Goal: Task Accomplishment & Management: Manage account settings

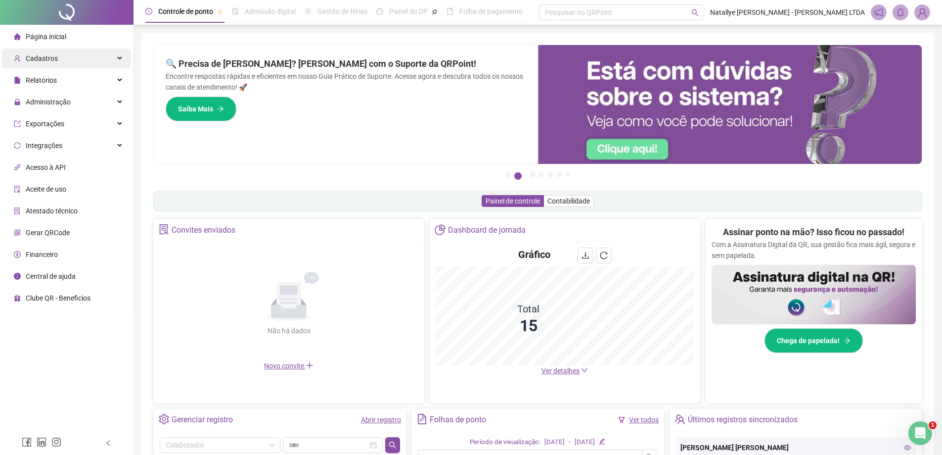
click at [73, 64] on div "Cadastros" at bounding box center [66, 58] width 129 height 20
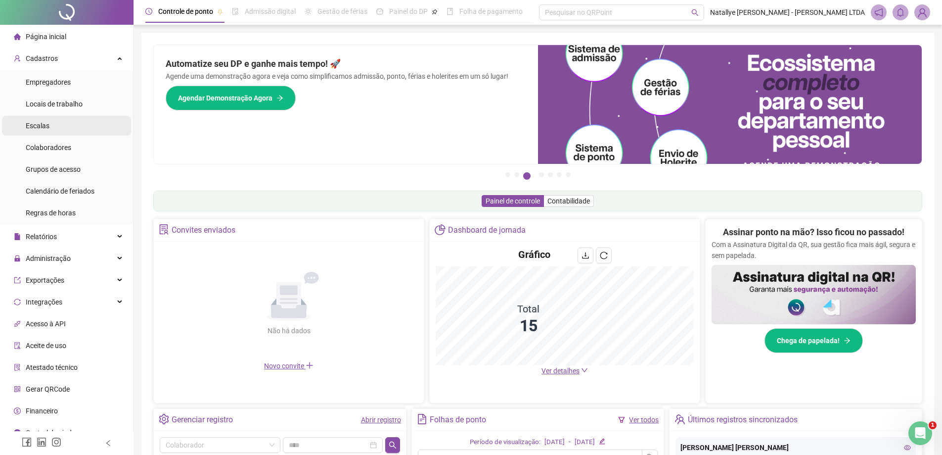
click at [43, 129] on span "Escalas" at bounding box center [38, 126] width 24 height 8
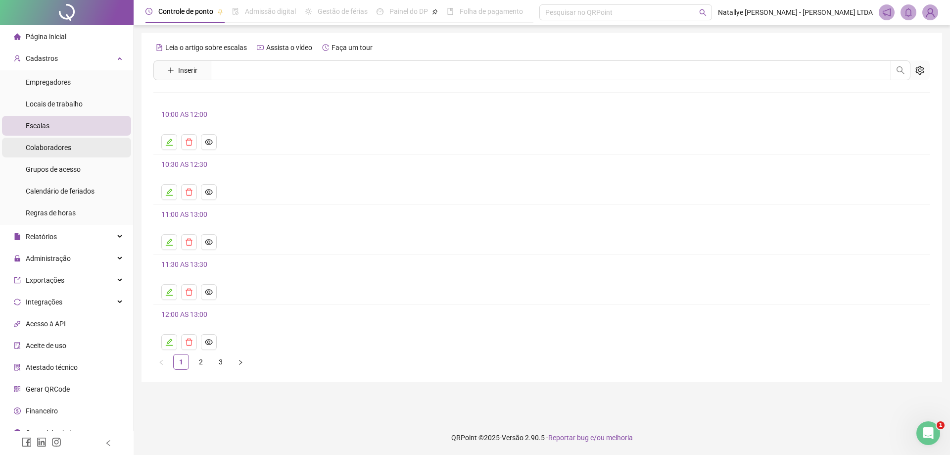
click at [46, 143] on span "Colaboradores" at bounding box center [49, 147] width 46 height 8
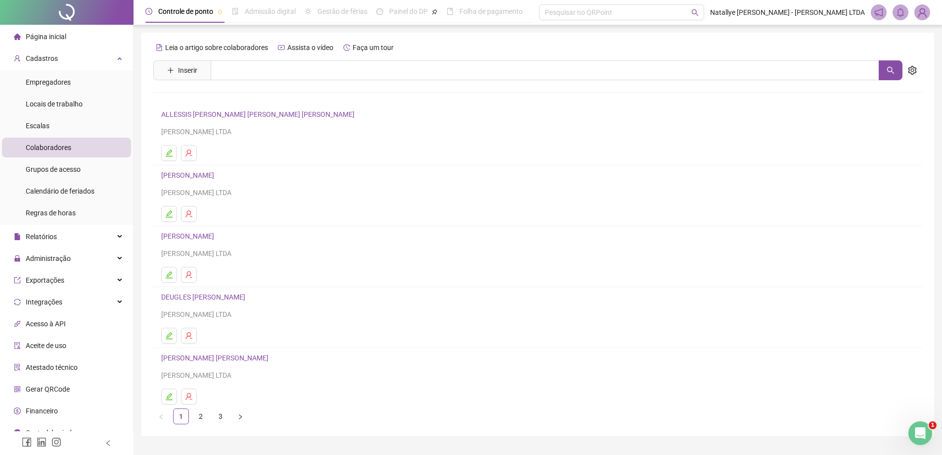
scroll to position [24, 0]
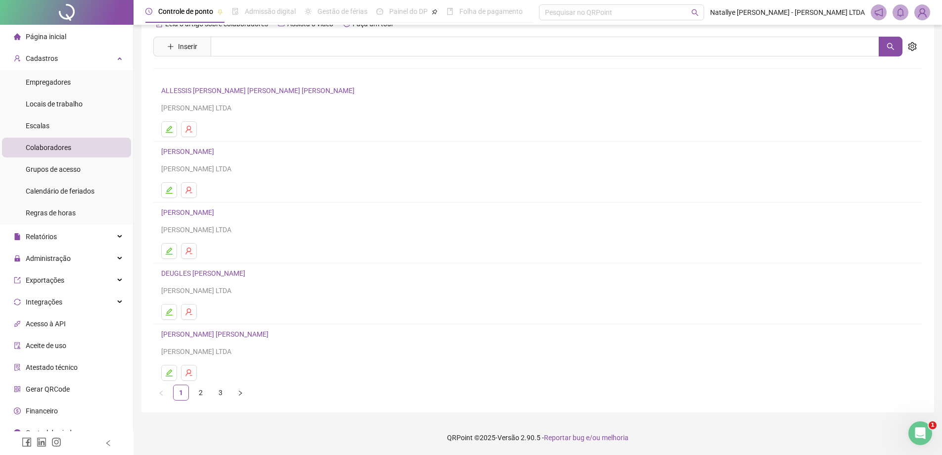
click at [220, 395] on link "3" at bounding box center [220, 392] width 15 height 15
click at [197, 398] on link "2" at bounding box center [200, 392] width 15 height 15
click at [171, 373] on icon "edit" at bounding box center [169, 373] width 8 height 8
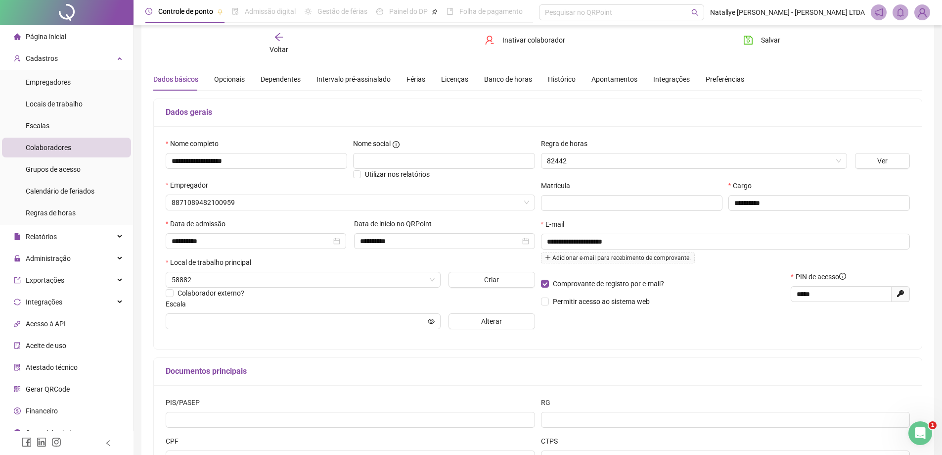
type input "**********"
click at [467, 321] on button "Alterar" at bounding box center [492, 321] width 87 height 16
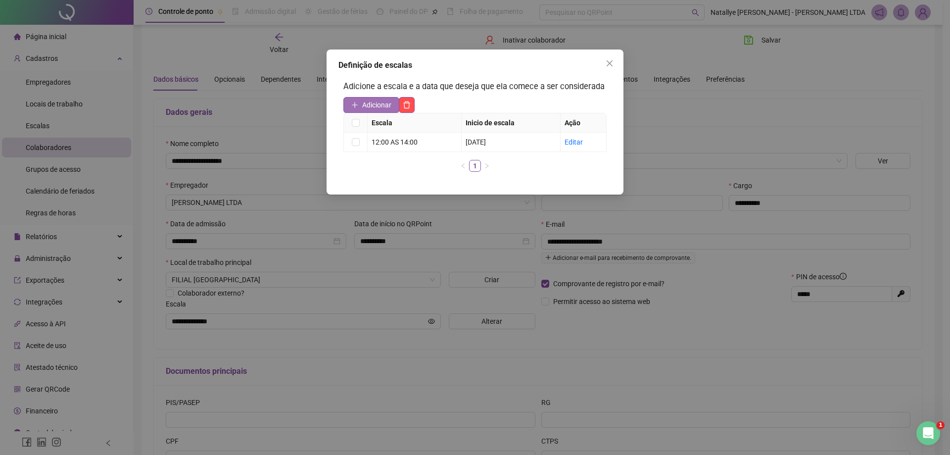
click at [362, 103] on button "Adicionar" at bounding box center [371, 105] width 56 height 16
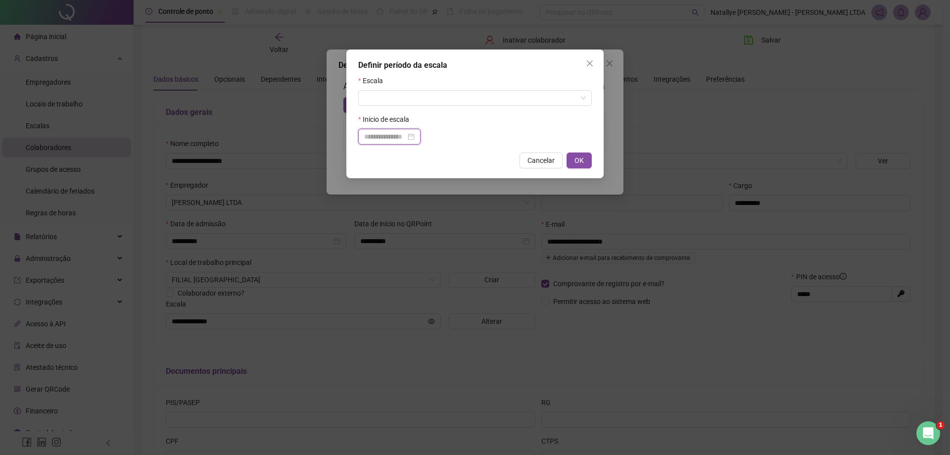
click at [404, 141] on input at bounding box center [385, 136] width 42 height 11
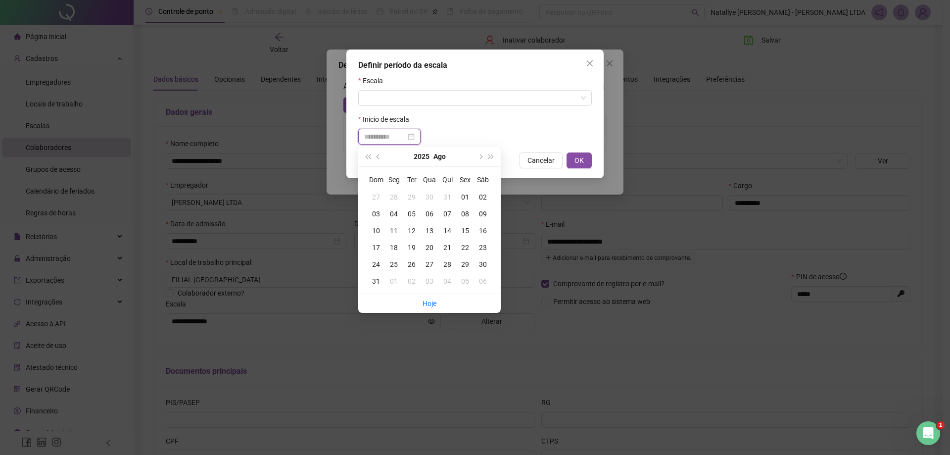
type input "**********"
click at [411, 247] on div "19" at bounding box center [412, 247] width 18 height 11
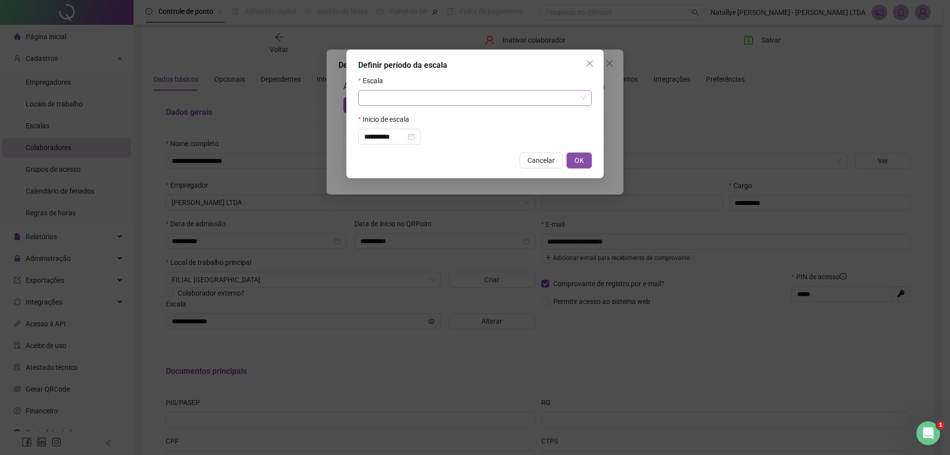
click at [578, 96] on span at bounding box center [475, 98] width 222 height 15
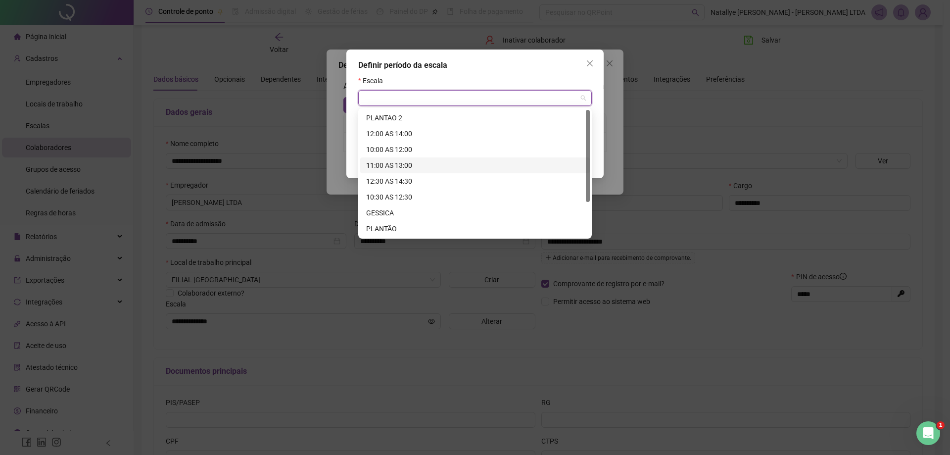
click at [399, 165] on div "11:00 AS 13:00" at bounding box center [475, 165] width 218 height 11
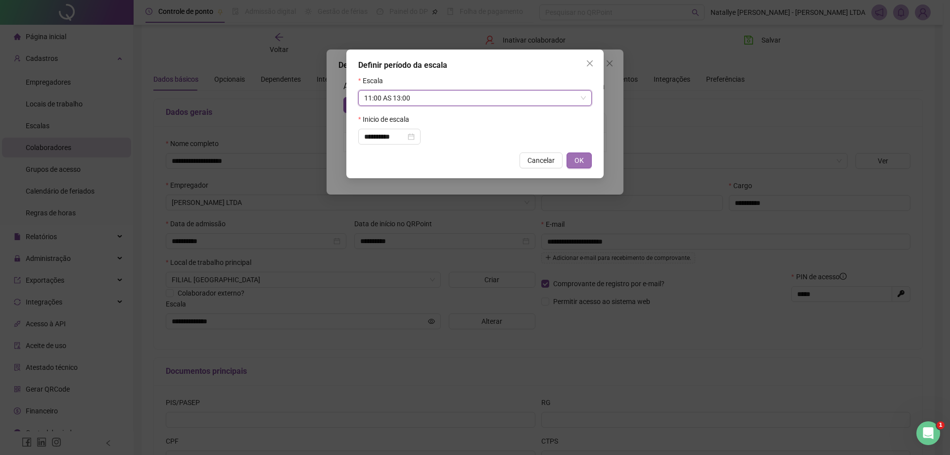
click at [580, 163] on span "OK" at bounding box center [578, 160] width 9 height 11
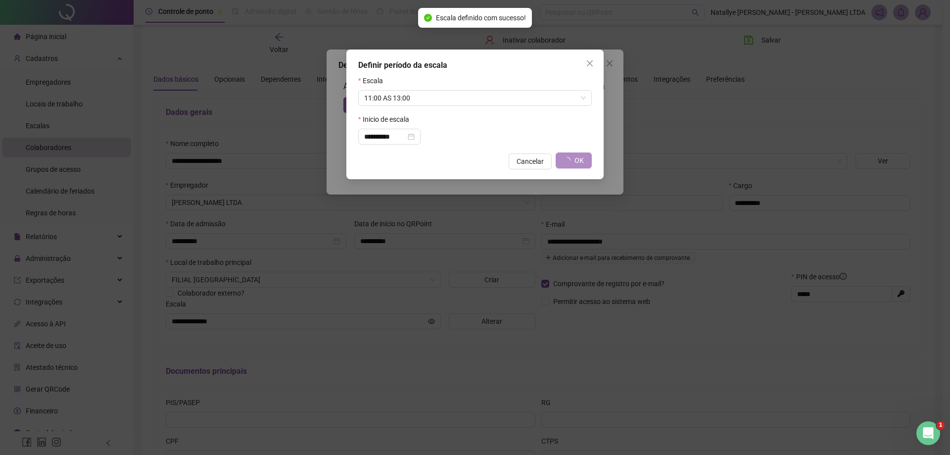
type input "**********"
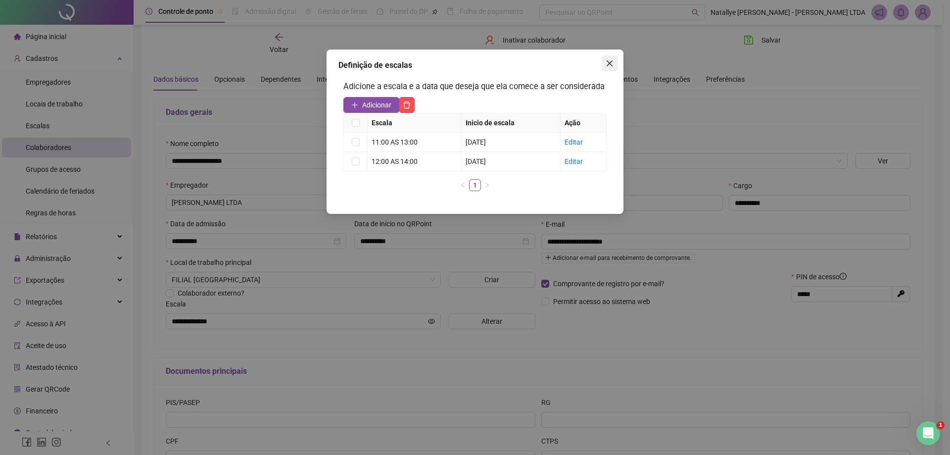
click at [612, 63] on icon "close" at bounding box center [610, 63] width 8 height 8
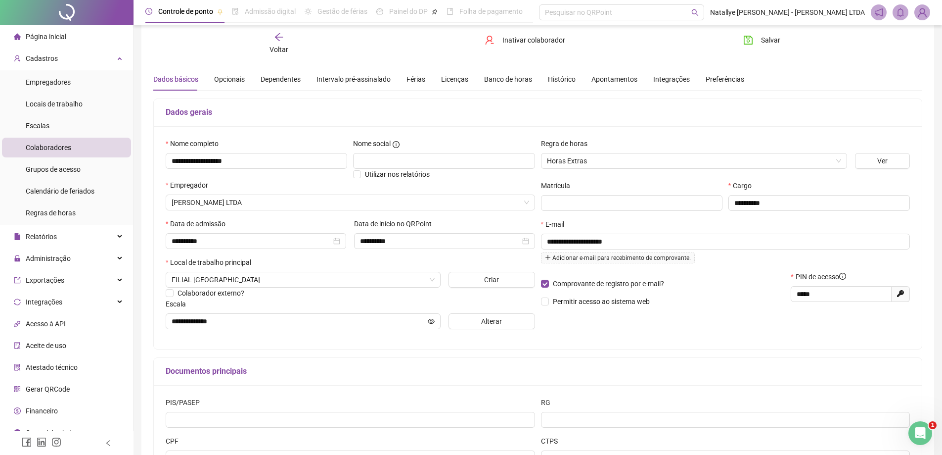
drag, startPoint x: 761, startPoint y: 41, endPoint x: 753, endPoint y: 49, distance: 11.9
click at [761, 41] on span "Salvar" at bounding box center [770, 40] width 19 height 11
click at [67, 37] on li "Página inicial" at bounding box center [66, 37] width 129 height 20
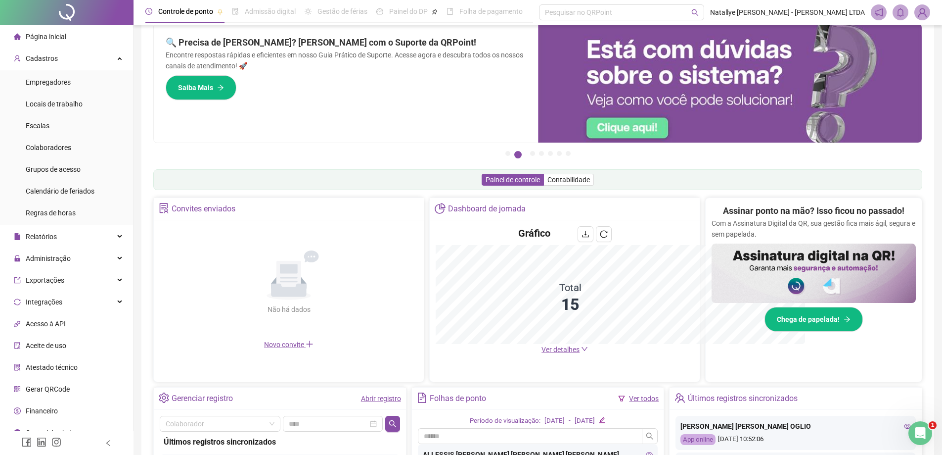
scroll to position [24, 0]
